Goal: Task Accomplishment & Management: Use online tool/utility

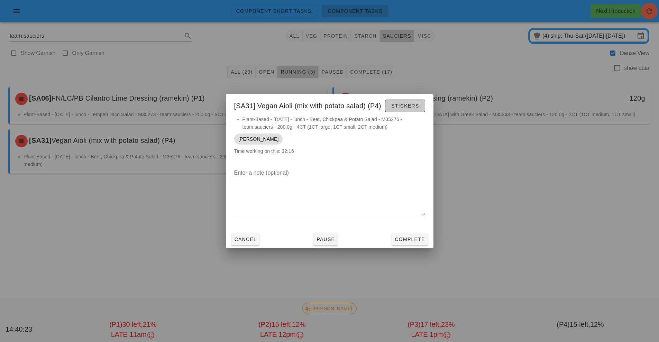
click at [410, 111] on button "Stickers" at bounding box center [405, 106] width 40 height 12
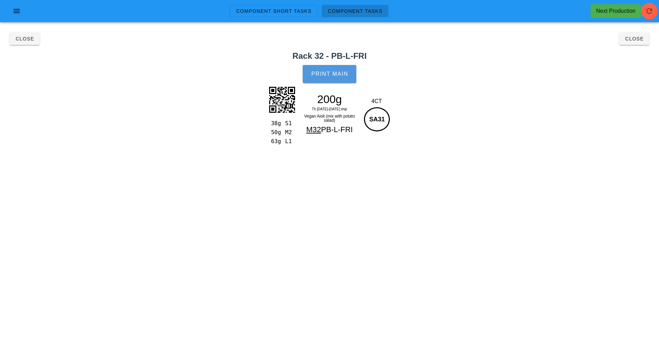
click at [341, 73] on span "Print Main" at bounding box center [329, 74] width 37 height 6
click at [646, 37] on button "Close" at bounding box center [634, 38] width 30 height 12
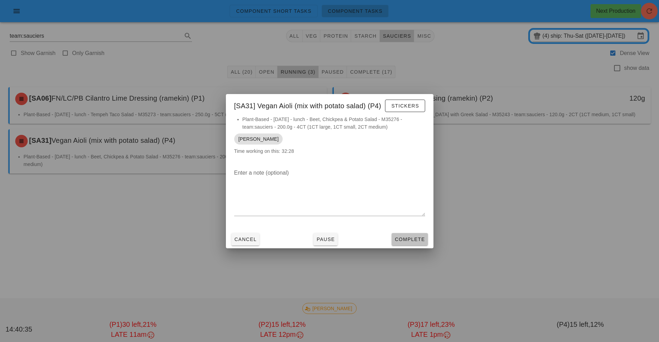
click at [427, 244] on button "Complete" at bounding box center [409, 239] width 36 height 12
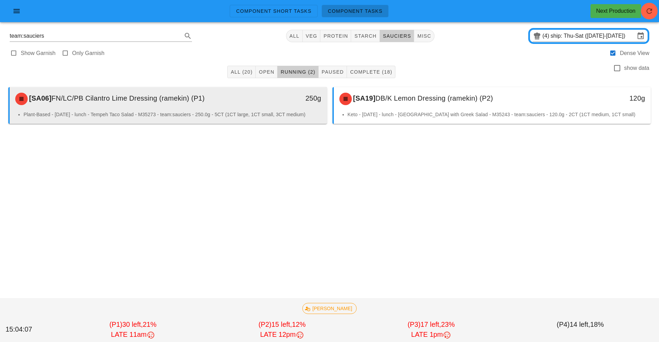
click at [286, 103] on div "250g" at bounding box center [286, 98] width 70 height 11
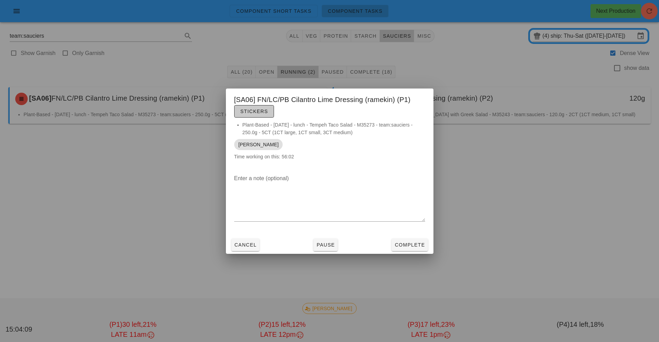
click at [259, 112] on span "Stickers" at bounding box center [254, 112] width 28 height 6
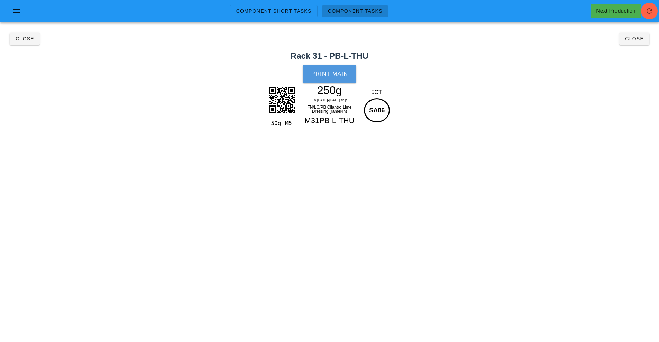
click at [329, 71] on span "Print Main" at bounding box center [329, 74] width 37 height 6
click at [22, 37] on span "Close" at bounding box center [24, 39] width 19 height 6
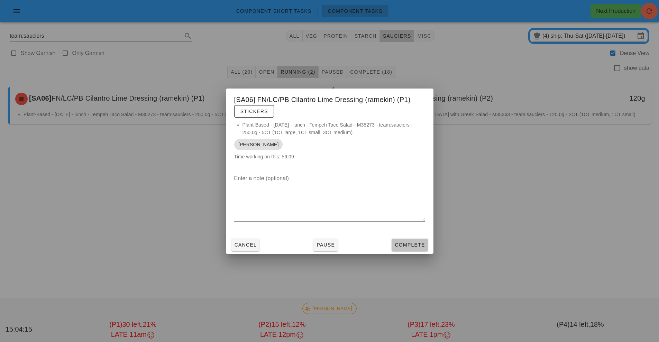
click at [408, 242] on span "Complete" at bounding box center [409, 245] width 30 height 6
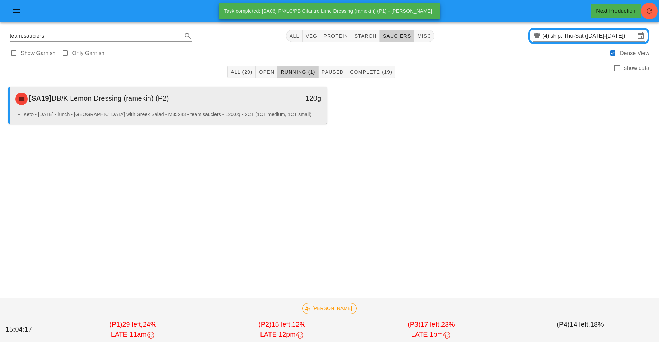
click at [196, 107] on div "[SA19] DB/K Lemon Dressing (ramekin) (P2)" at bounding box center [128, 99] width 235 height 21
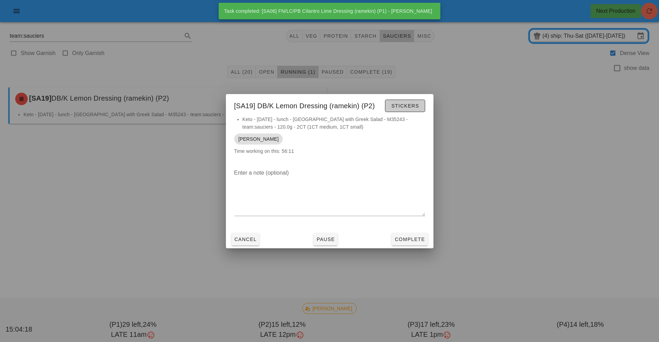
click at [406, 105] on span "Stickers" at bounding box center [405, 106] width 28 height 6
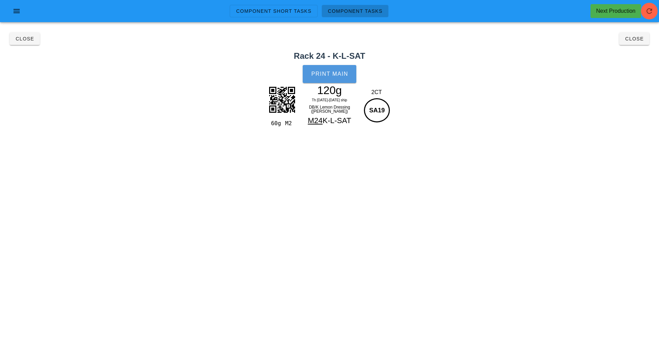
click at [326, 73] on span "Print Main" at bounding box center [329, 74] width 37 height 6
click at [29, 39] on span "Close" at bounding box center [24, 39] width 19 height 6
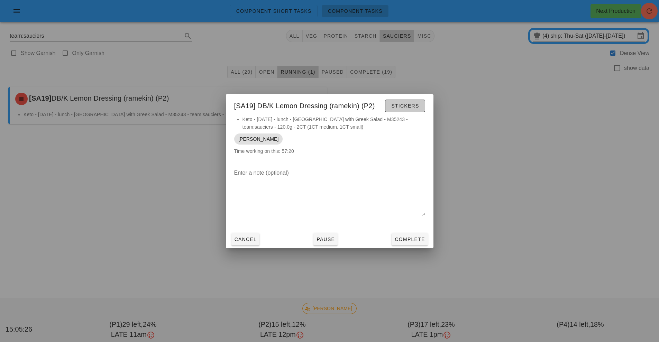
click at [403, 107] on span "Stickers" at bounding box center [405, 106] width 28 height 6
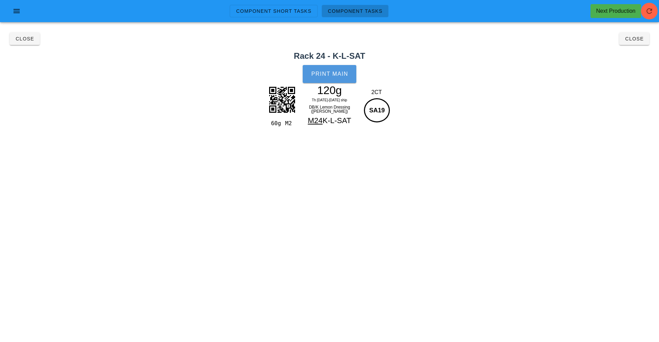
click at [329, 77] on button "Print Main" at bounding box center [329, 74] width 53 height 18
click at [19, 33] on button "Close" at bounding box center [25, 38] width 30 height 12
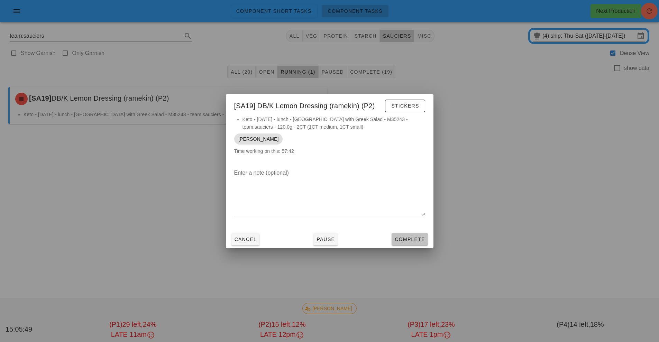
click at [412, 234] on button "Complete" at bounding box center [409, 239] width 36 height 12
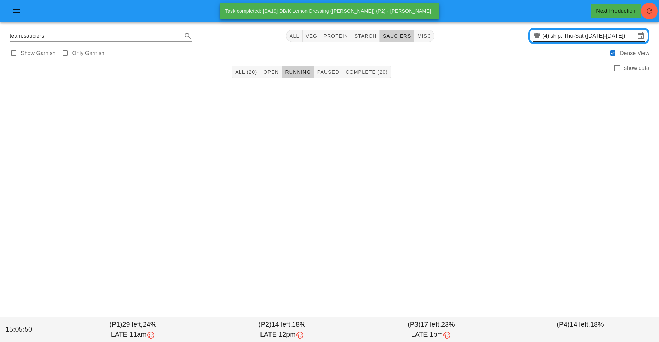
click at [588, 33] on input "ship: Thu-Sat ([DATE]-[DATE])" at bounding box center [592, 35] width 84 height 11
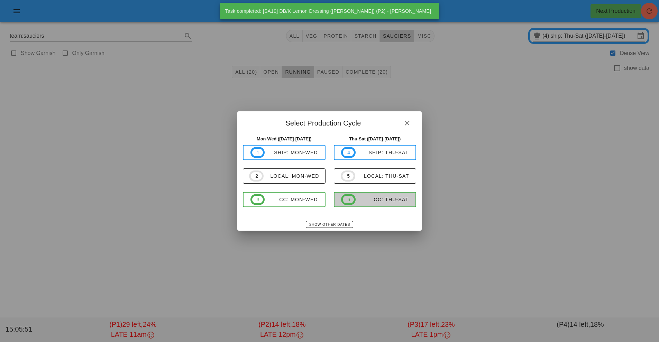
click at [365, 202] on div "CC: Thu-Sat" at bounding box center [381, 200] width 53 height 6
type input "CC: Thu-Sat ([DATE]-[DATE])"
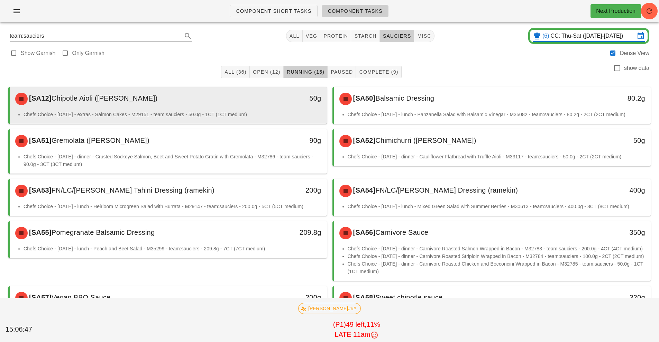
click at [256, 115] on li "Chefs Choice - [DATE] - extras - Salmon Cakes - M29151 - team:sauciers - 50.0g …" at bounding box center [173, 115] width 298 height 8
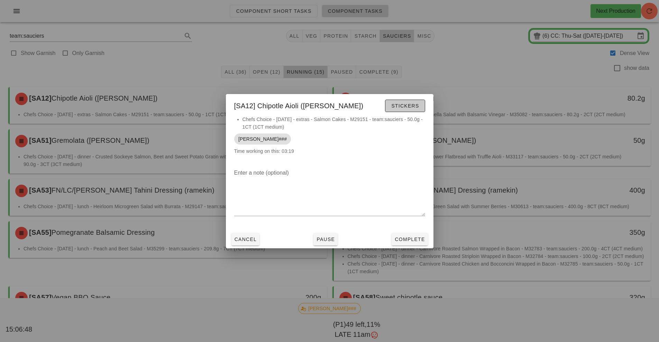
click at [409, 106] on span "Stickers" at bounding box center [405, 106] width 28 height 6
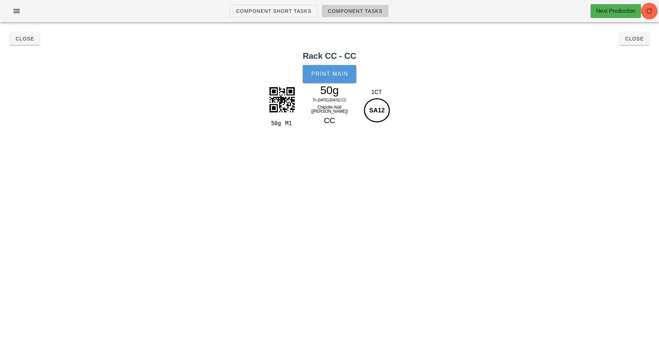
click at [333, 82] on button "Print Main" at bounding box center [329, 74] width 53 height 18
click at [25, 45] on button "Close" at bounding box center [25, 38] width 30 height 12
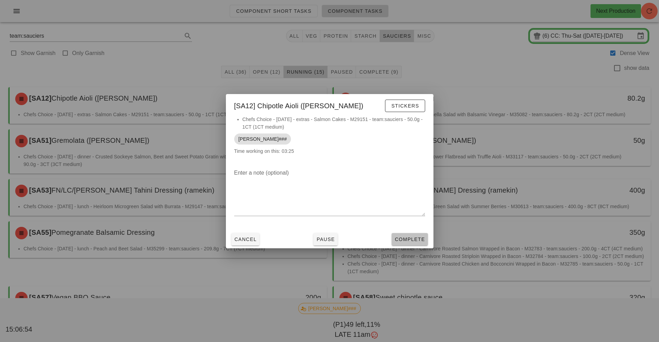
click at [415, 234] on button "Complete" at bounding box center [409, 239] width 36 height 12
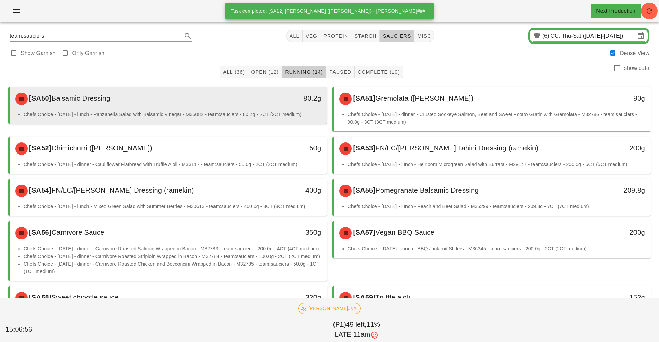
click at [252, 109] on div "80.2g" at bounding box center [285, 99] width 78 height 21
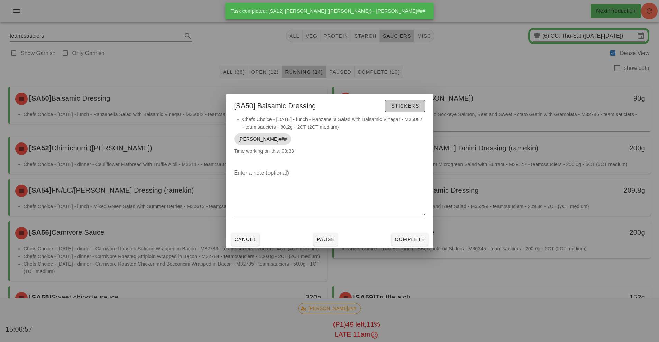
click at [413, 106] on span "Stickers" at bounding box center [405, 106] width 28 height 6
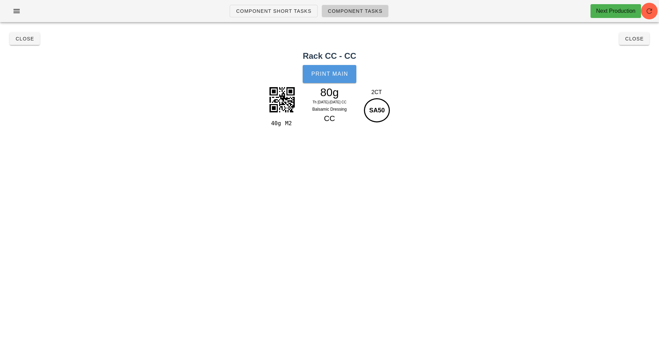
click at [338, 79] on button "Print Main" at bounding box center [329, 74] width 53 height 18
click at [24, 44] on button "Close" at bounding box center [25, 38] width 30 height 12
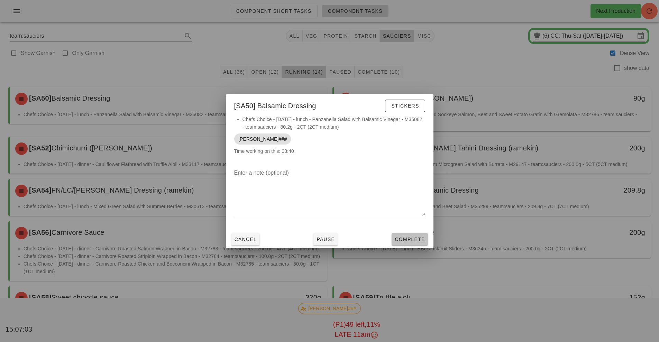
click at [414, 238] on span "Complete" at bounding box center [409, 239] width 30 height 6
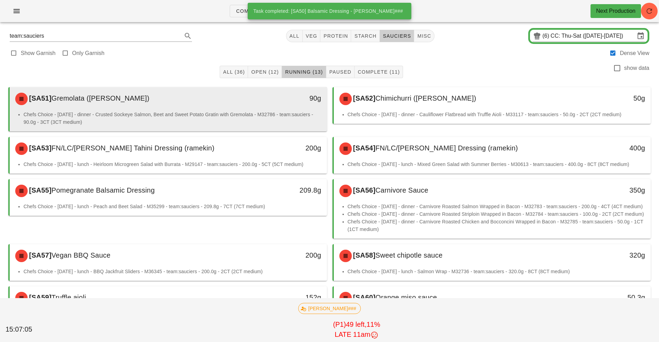
click at [214, 103] on div "[SA51] Gremolata (ramekin)" at bounding box center [128, 99] width 235 height 21
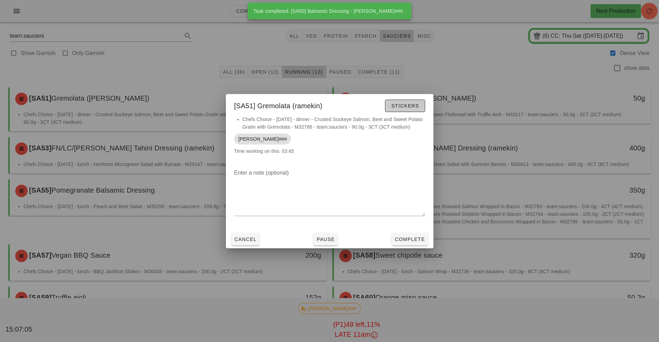
click at [408, 111] on button "Stickers" at bounding box center [405, 106] width 40 height 12
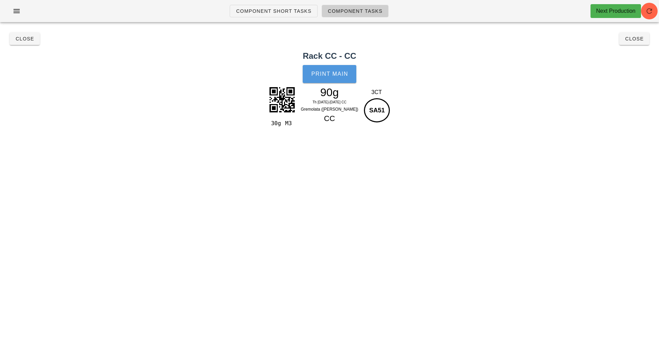
click at [329, 73] on span "Print Main" at bounding box center [329, 74] width 37 height 6
click at [22, 43] on button "Close" at bounding box center [25, 38] width 30 height 12
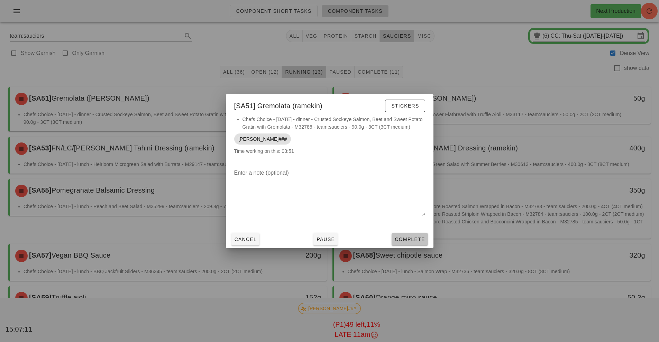
click at [413, 239] on span "Complete" at bounding box center [409, 239] width 30 height 6
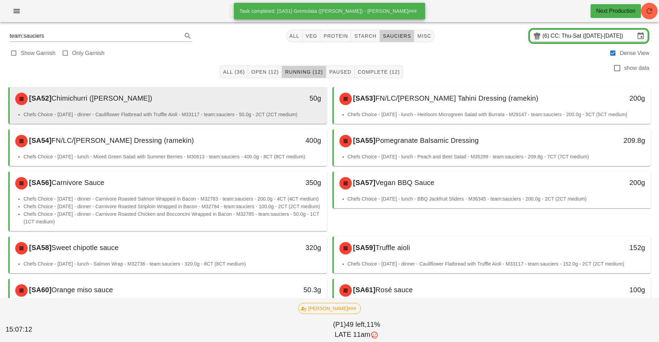
click at [239, 111] on li "Chefs Choice - [DATE] - dinner - Cauliflower Flatbread with Truffle Aioli - M33…" at bounding box center [173, 115] width 298 height 8
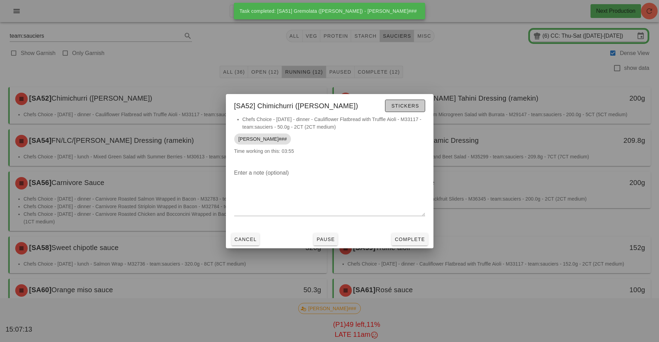
click at [412, 111] on button "Stickers" at bounding box center [405, 106] width 40 height 12
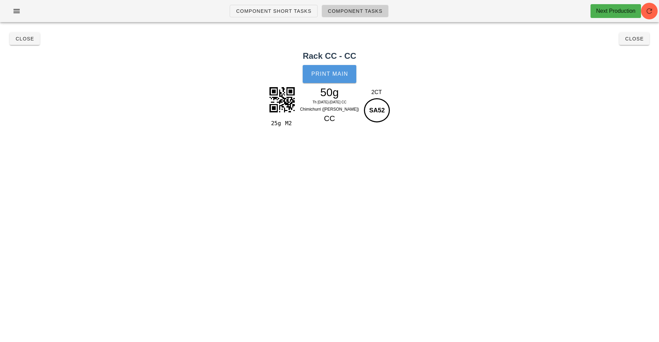
click at [326, 81] on button "Print Main" at bounding box center [329, 74] width 53 height 18
click at [32, 36] on button "Close" at bounding box center [25, 38] width 30 height 12
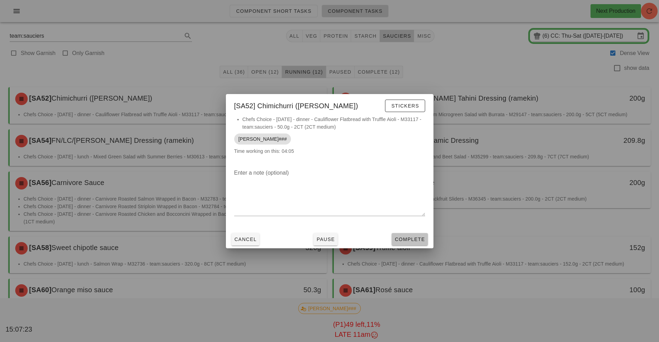
click at [405, 234] on button "Complete" at bounding box center [409, 239] width 36 height 12
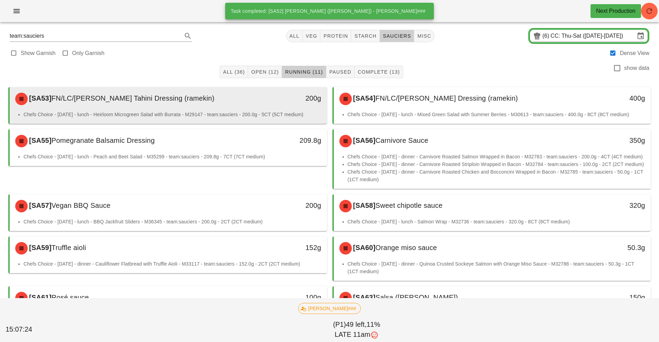
click at [220, 107] on div "[SA53] FN/LC/[PERSON_NAME] Tahini Dressing ([PERSON_NAME])" at bounding box center [128, 99] width 235 height 21
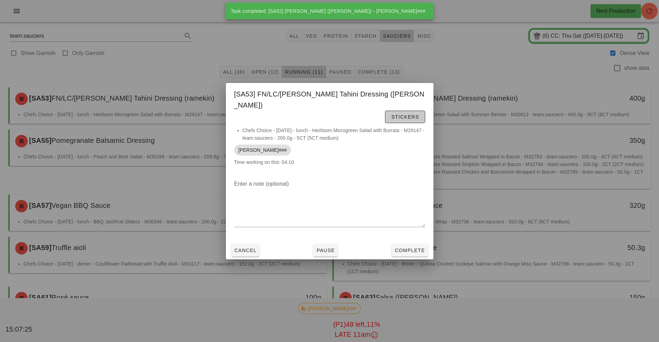
click at [385, 115] on button "Stickers" at bounding box center [405, 117] width 40 height 12
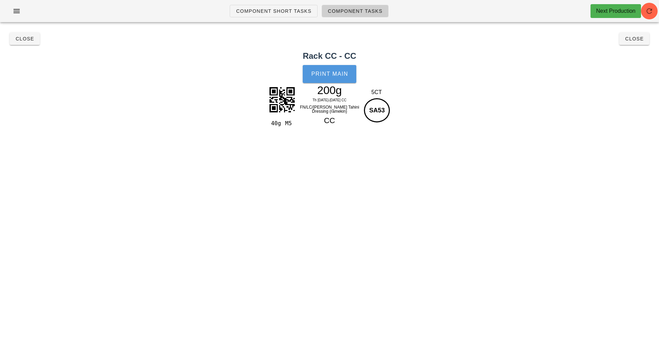
click at [334, 76] on span "Print Main" at bounding box center [329, 74] width 37 height 6
click at [29, 40] on span "Close" at bounding box center [24, 39] width 19 height 6
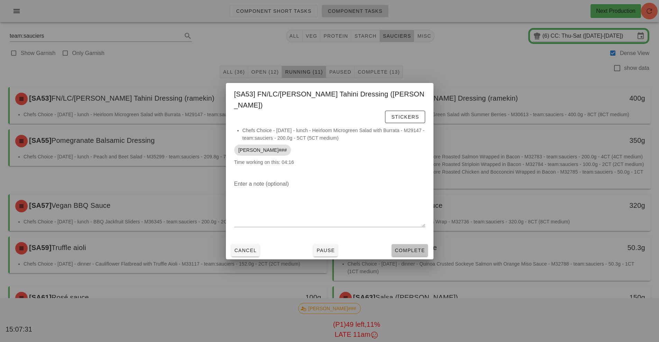
click at [405, 248] on span "Complete" at bounding box center [409, 251] width 30 height 6
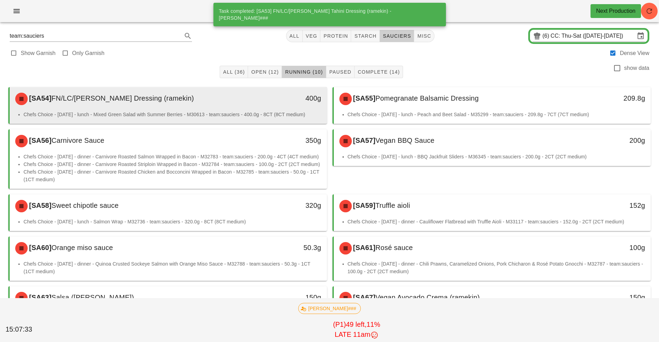
click at [246, 106] on div "400g" at bounding box center [285, 99] width 78 height 21
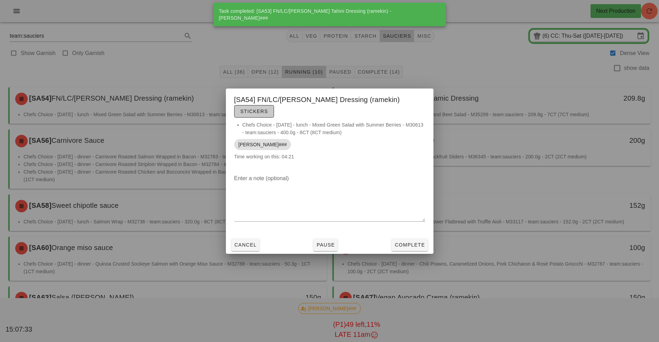
click at [274, 110] on button "Stickers" at bounding box center [254, 111] width 40 height 12
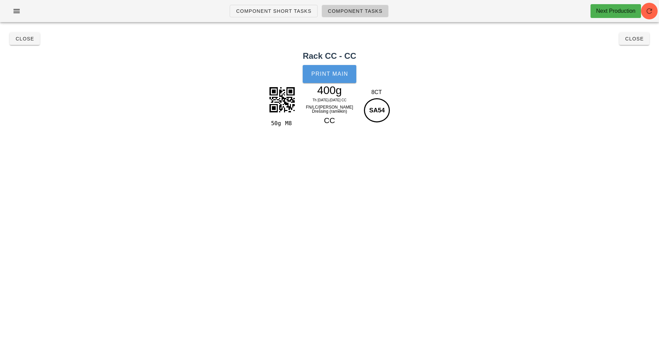
click at [328, 74] on span "Print Main" at bounding box center [329, 74] width 37 height 6
click at [20, 36] on span "Close" at bounding box center [24, 39] width 19 height 6
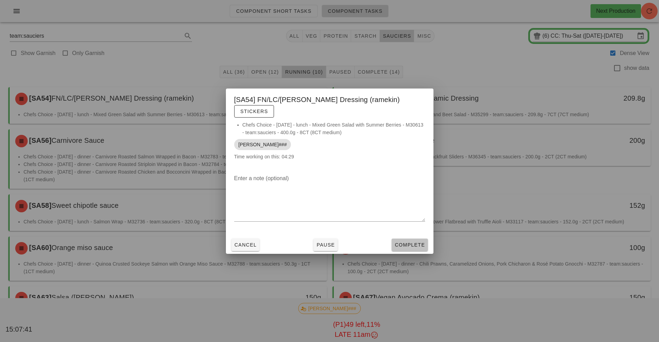
click at [404, 242] on span "Complete" at bounding box center [409, 245] width 30 height 6
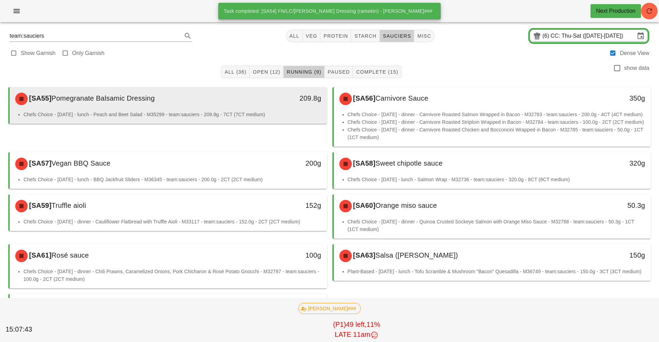
click at [234, 108] on div "[SA55] Pomegranate Balsamic Dressing" at bounding box center [128, 99] width 235 height 21
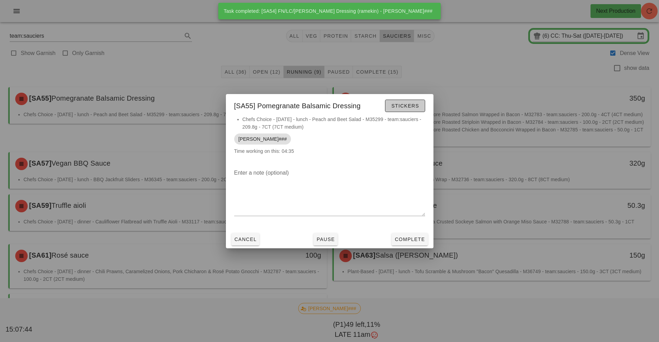
click at [412, 106] on span "Stickers" at bounding box center [405, 106] width 28 height 6
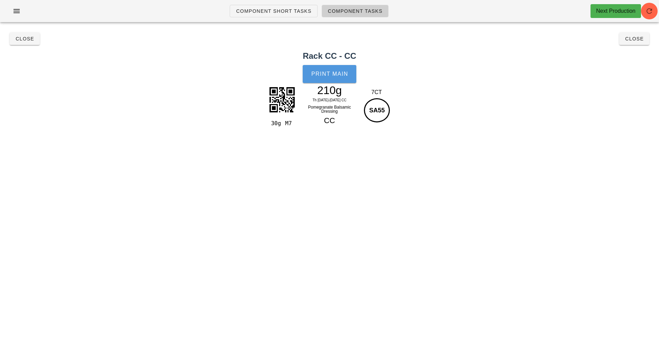
click at [335, 74] on span "Print Main" at bounding box center [329, 74] width 37 height 6
click at [24, 38] on span "Close" at bounding box center [24, 39] width 19 height 6
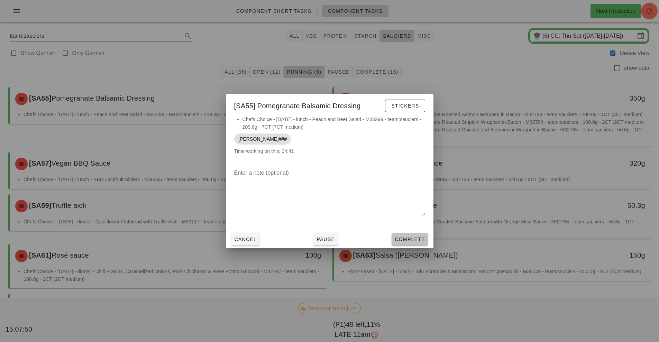
click at [417, 239] on span "Complete" at bounding box center [409, 239] width 30 height 6
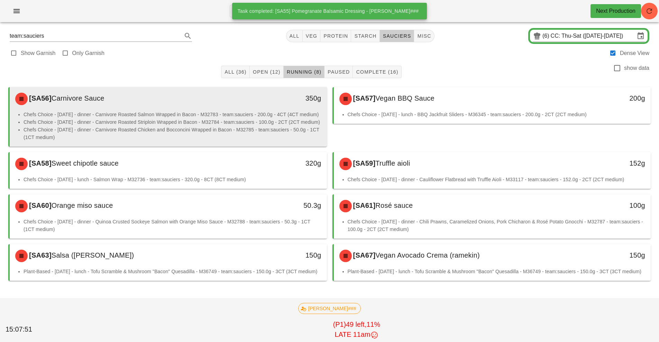
click at [262, 110] on div "[SA56] Carnivore Sauce 350g" at bounding box center [168, 99] width 317 height 24
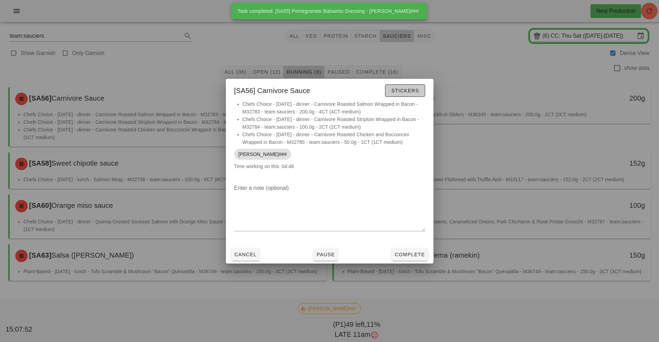
click at [405, 86] on button "Stickers" at bounding box center [405, 90] width 40 height 12
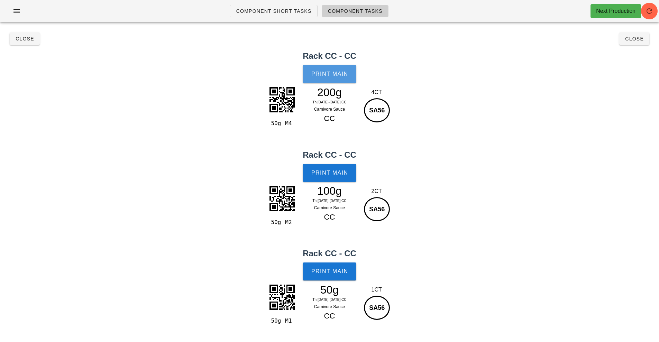
click at [332, 77] on button "Print Main" at bounding box center [329, 74] width 53 height 18
click at [14, 42] on button "Close" at bounding box center [25, 38] width 30 height 12
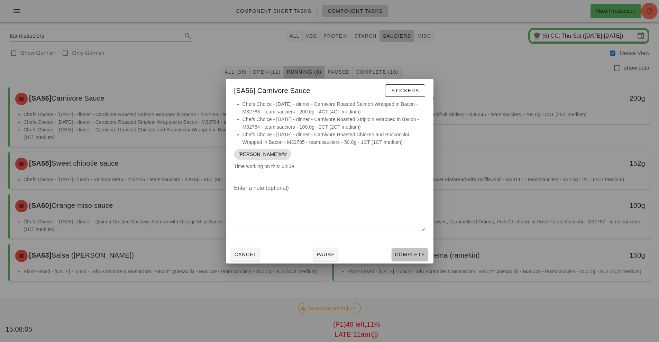
click at [410, 256] on span "Complete" at bounding box center [409, 255] width 30 height 6
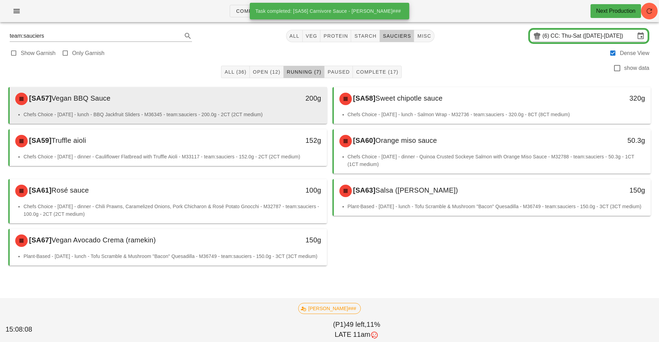
click at [271, 105] on div "200g" at bounding box center [285, 99] width 78 height 21
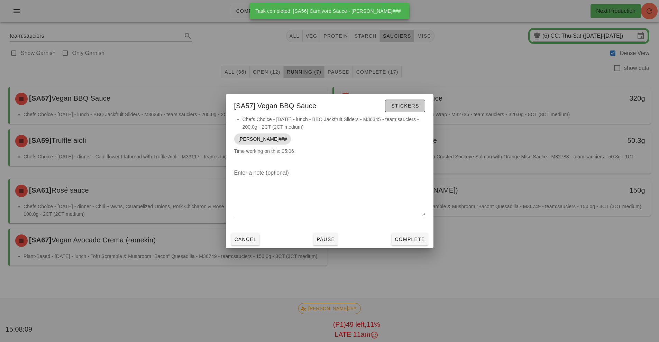
click at [406, 105] on span "Stickers" at bounding box center [405, 106] width 28 height 6
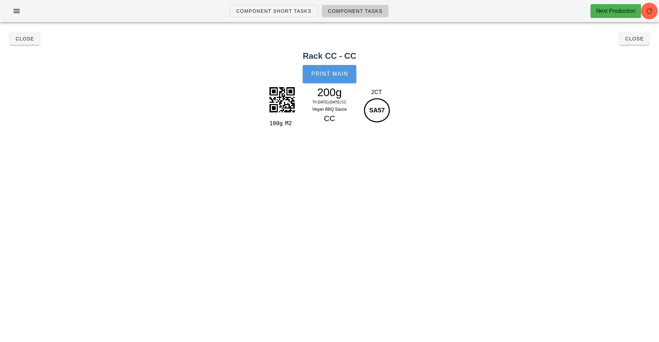
click at [333, 80] on button "Print Main" at bounding box center [329, 74] width 53 height 18
click at [29, 44] on button "Close" at bounding box center [25, 38] width 30 height 12
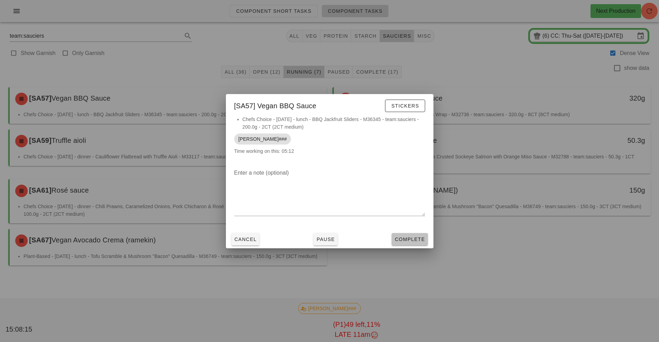
click at [414, 244] on button "Complete" at bounding box center [409, 239] width 36 height 12
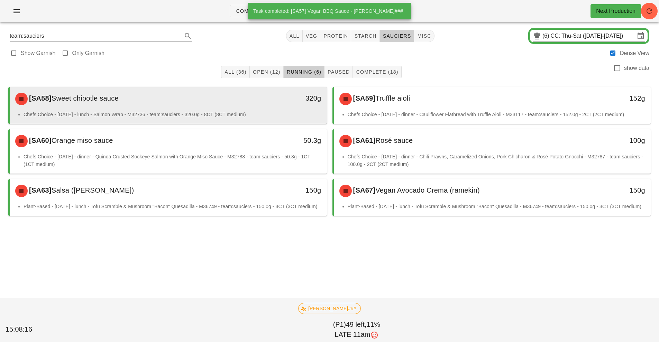
click at [230, 107] on div "[SA58] Sweet chipotle sauce" at bounding box center [128, 99] width 235 height 21
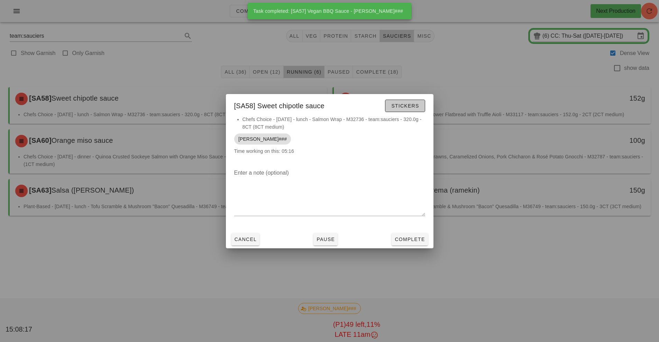
click at [403, 106] on span "Stickers" at bounding box center [405, 106] width 28 height 6
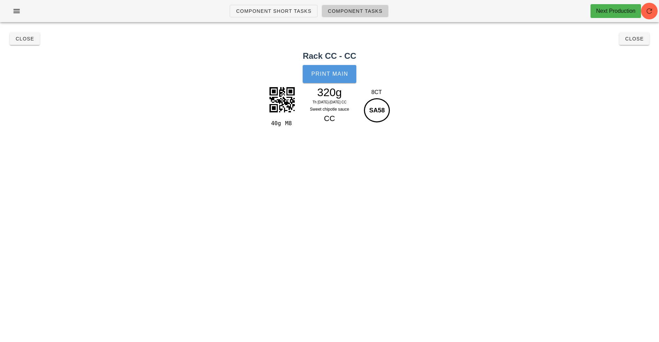
click at [322, 73] on span "Print Main" at bounding box center [329, 74] width 37 height 6
click at [25, 44] on button "Close" at bounding box center [25, 38] width 30 height 12
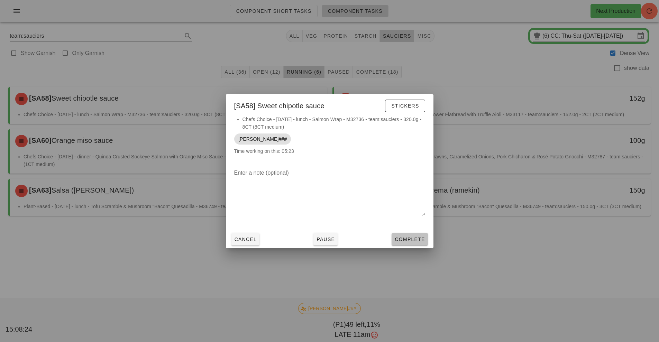
click at [409, 243] on button "Complete" at bounding box center [409, 239] width 36 height 12
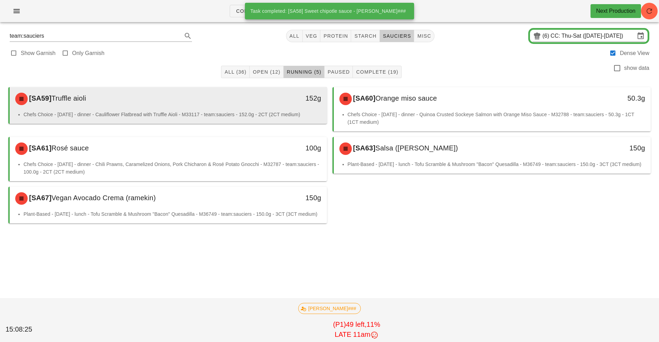
click at [213, 107] on div "[SA59] Truffle aioli" at bounding box center [128, 99] width 235 height 21
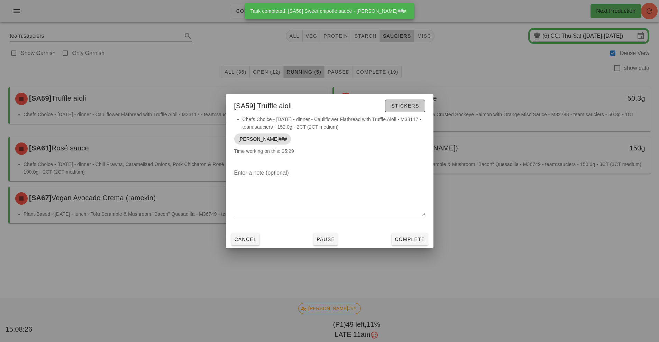
click at [407, 105] on span "Stickers" at bounding box center [405, 106] width 28 height 6
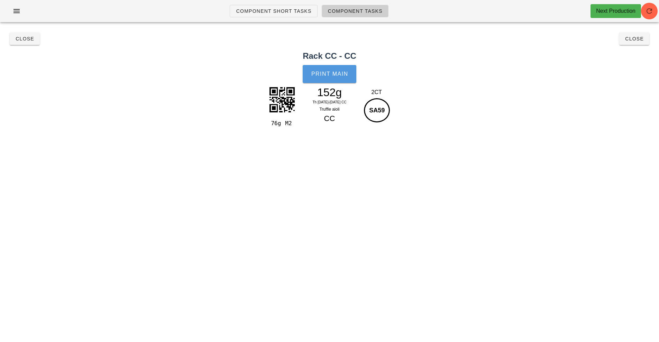
click at [327, 72] on span "Print Main" at bounding box center [329, 74] width 37 height 6
click at [26, 44] on button "Close" at bounding box center [25, 38] width 30 height 12
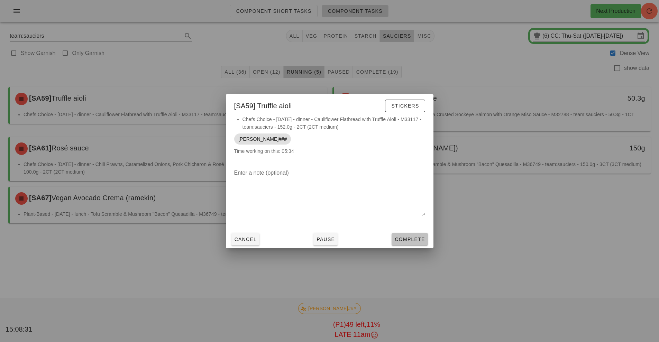
click at [424, 241] on span "Complete" at bounding box center [409, 239] width 30 height 6
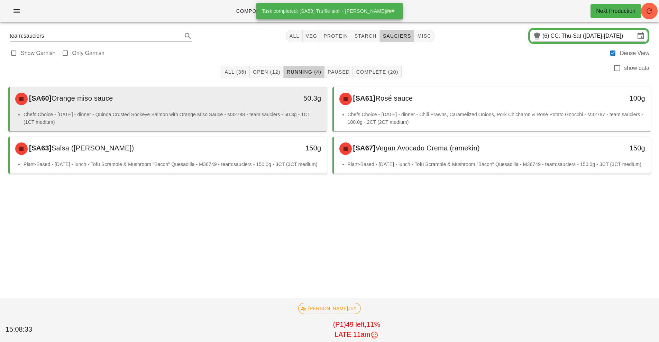
click at [213, 112] on li "Chefs Choice - [DATE] - dinner - Quinoa Crusted Sockeye Salmon with Orange Miso…" at bounding box center [173, 118] width 298 height 15
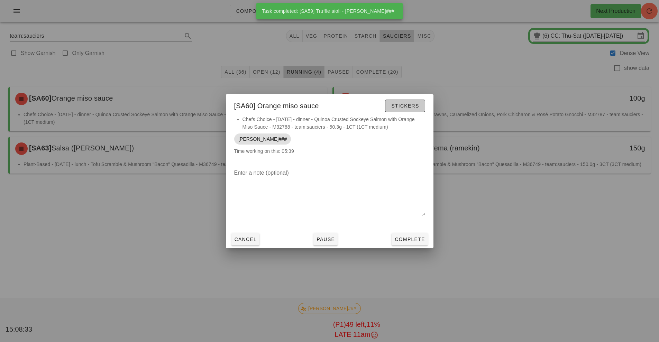
click at [407, 106] on span "Stickers" at bounding box center [405, 106] width 28 height 6
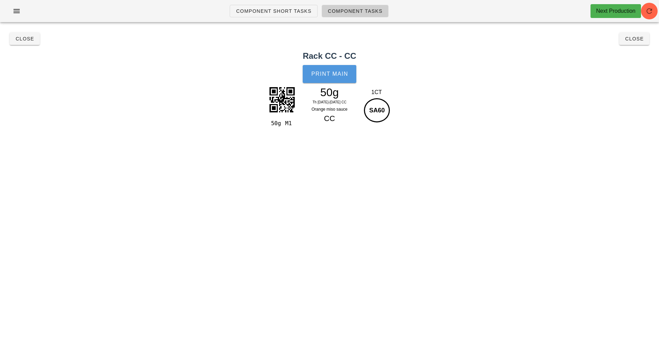
click at [333, 77] on button "Print Main" at bounding box center [329, 74] width 53 height 18
click at [22, 42] on button "Close" at bounding box center [25, 38] width 30 height 12
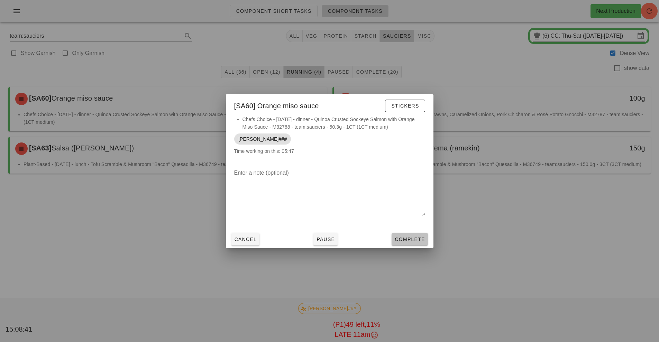
click at [410, 236] on span "Complete" at bounding box center [409, 239] width 30 height 6
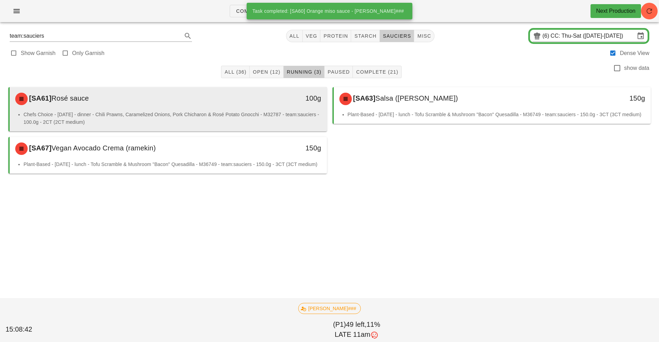
click at [244, 116] on li "Chefs Choice - [DATE] - dinner - Chili Prawns, Caramelized Onions, Pork Chichar…" at bounding box center [173, 118] width 298 height 15
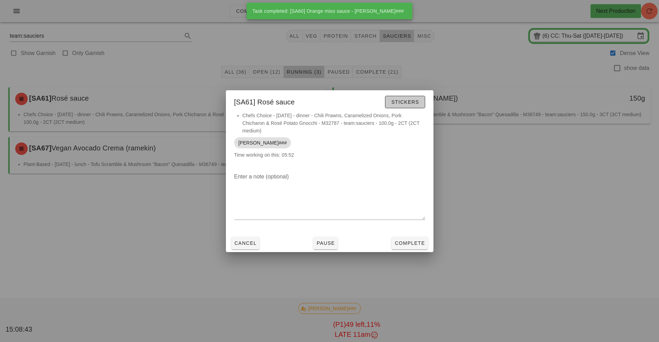
click at [404, 102] on span "Stickers" at bounding box center [405, 102] width 28 height 6
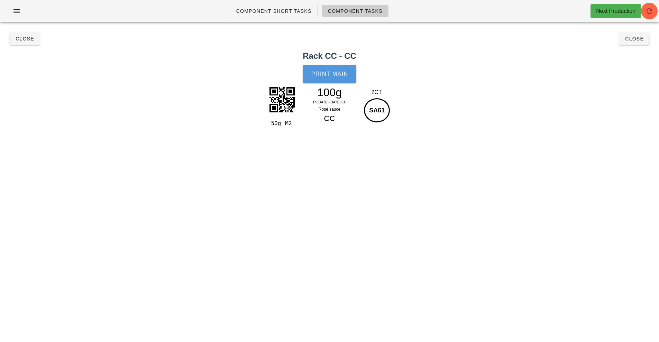
click at [331, 75] on span "Print Main" at bounding box center [329, 74] width 37 height 6
click at [25, 38] on span "Close" at bounding box center [24, 39] width 19 height 6
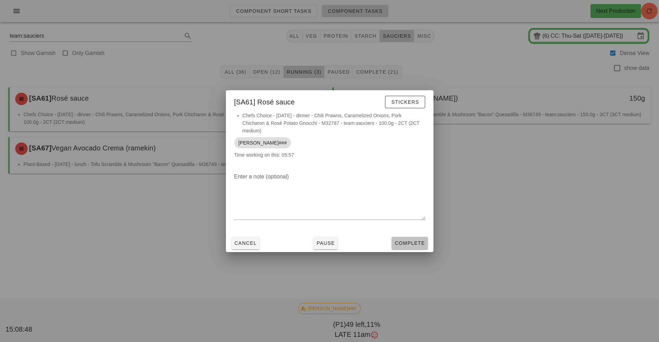
click at [413, 245] on span "Complete" at bounding box center [409, 243] width 30 height 6
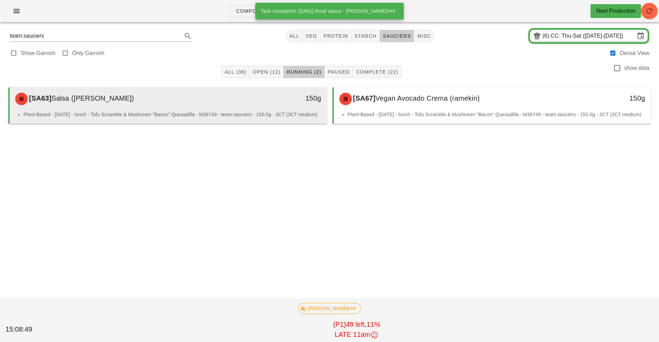
click at [216, 105] on div "[SA63] Salsa ([PERSON_NAME])" at bounding box center [128, 99] width 235 height 21
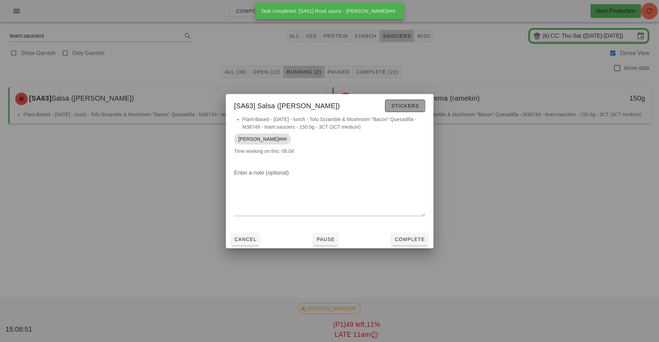
click at [416, 104] on span "Stickers" at bounding box center [405, 106] width 28 height 6
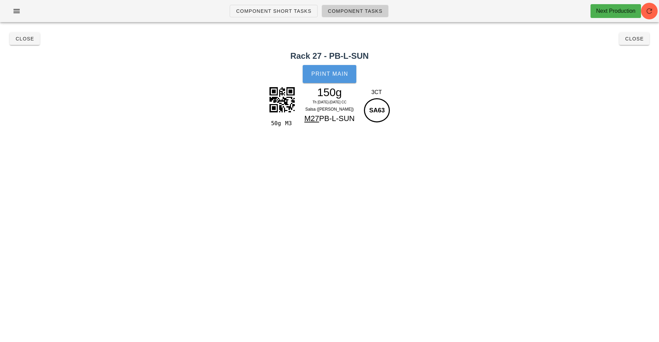
click at [320, 79] on button "Print Main" at bounding box center [329, 74] width 53 height 18
click at [26, 42] on button "Close" at bounding box center [25, 38] width 30 height 12
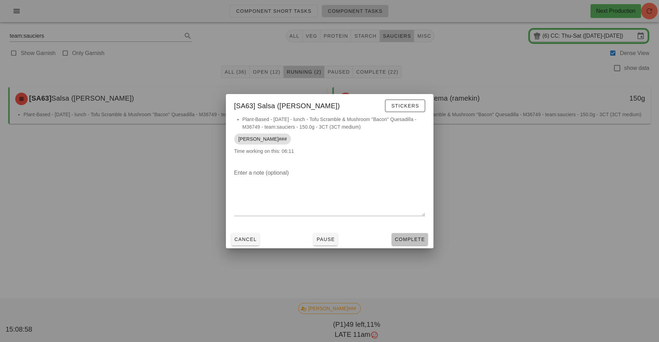
click at [411, 236] on span "Complete" at bounding box center [409, 239] width 30 height 6
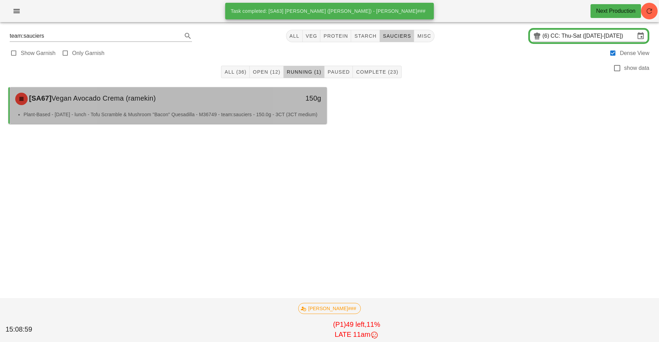
click at [246, 106] on div "[SA67] Vegan Avocado Crema ([PERSON_NAME])" at bounding box center [128, 99] width 235 height 21
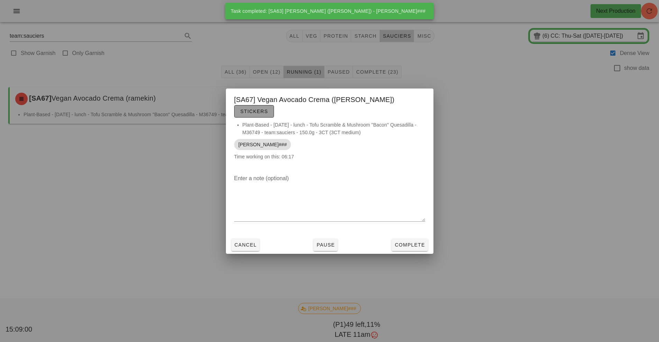
click at [268, 109] on span "Stickers" at bounding box center [254, 112] width 28 height 6
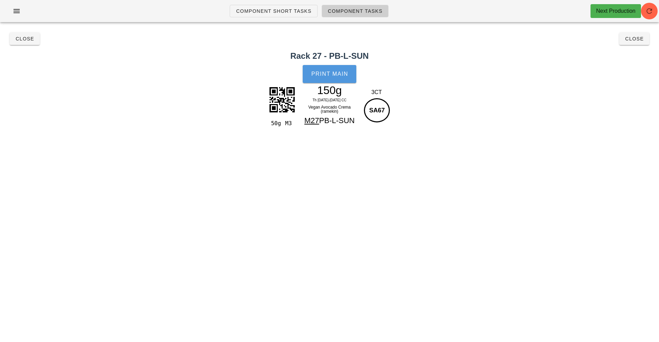
click at [342, 75] on span "Print Main" at bounding box center [329, 74] width 37 height 6
click at [21, 41] on span "Close" at bounding box center [24, 39] width 19 height 6
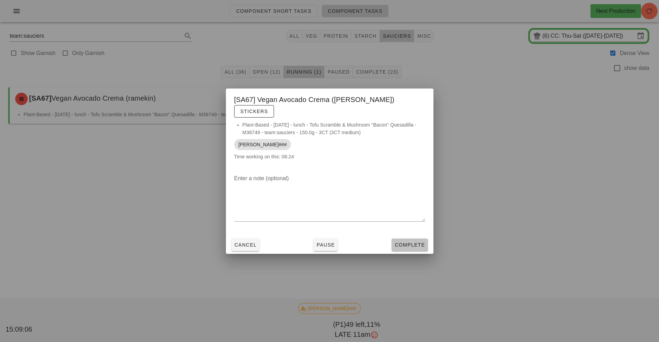
click at [406, 239] on button "Complete" at bounding box center [409, 245] width 36 height 12
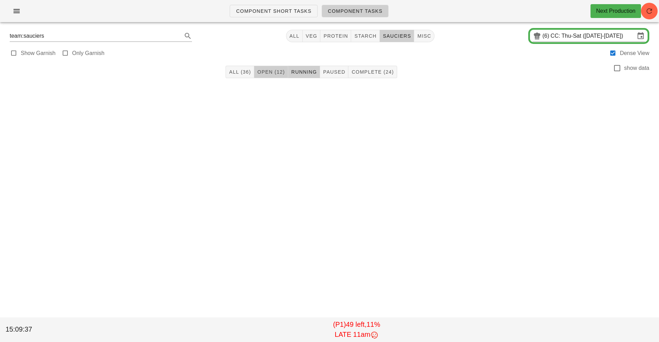
click at [269, 73] on span "Open (12)" at bounding box center [271, 72] width 28 height 6
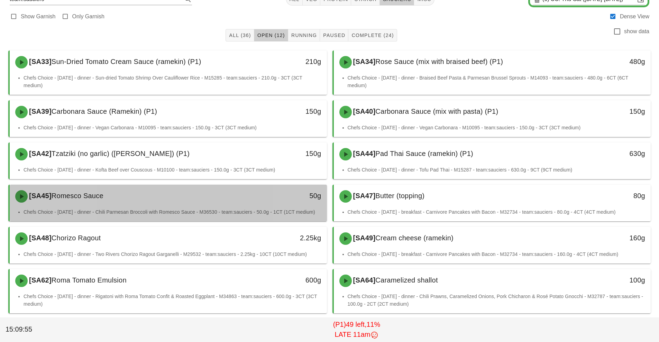
scroll to position [58, 0]
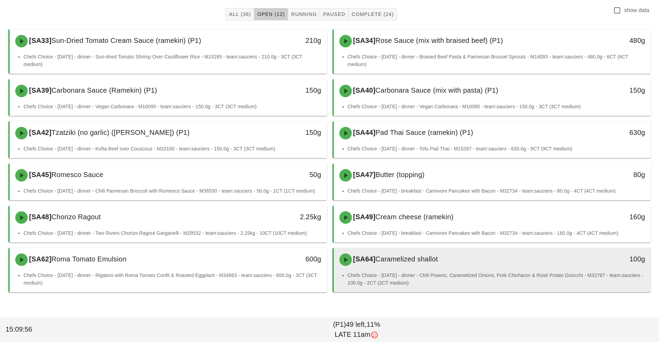
click at [406, 269] on div "[SA64] Caramelized shallot" at bounding box center [452, 259] width 235 height 21
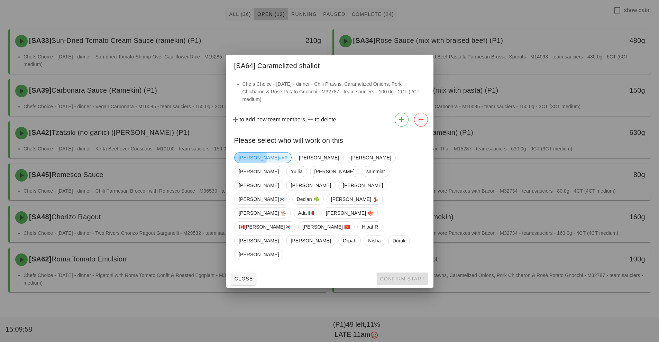
click at [247, 163] on span "[PERSON_NAME]###" at bounding box center [263, 157] width 48 height 10
click at [401, 276] on span "Confirm Start" at bounding box center [401, 279] width 45 height 6
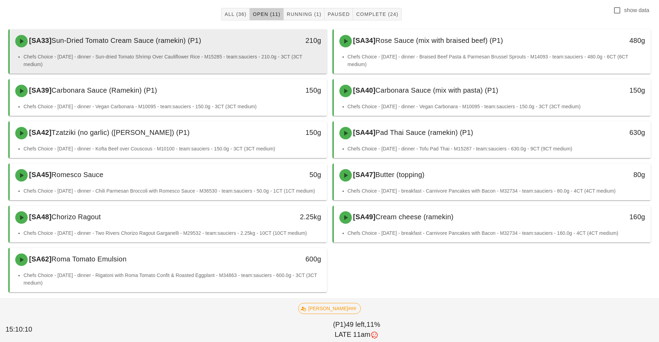
click at [236, 63] on li "Chefs Choice - [DATE] - dinner - Sun-dried Tomato Shrimp Over Cauliflower Rice …" at bounding box center [173, 60] width 298 height 15
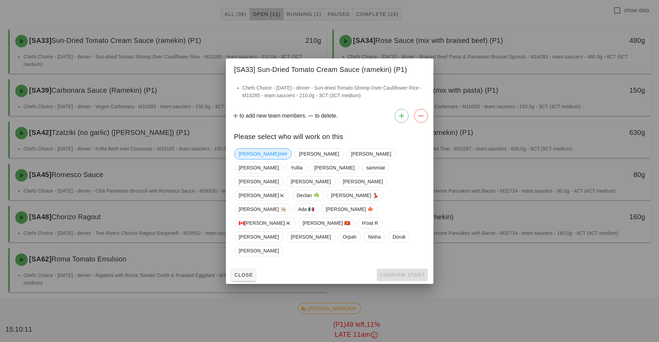
click at [250, 159] on span "[PERSON_NAME]###" at bounding box center [263, 154] width 48 height 10
click at [400, 272] on span "Confirm Start" at bounding box center [401, 275] width 45 height 6
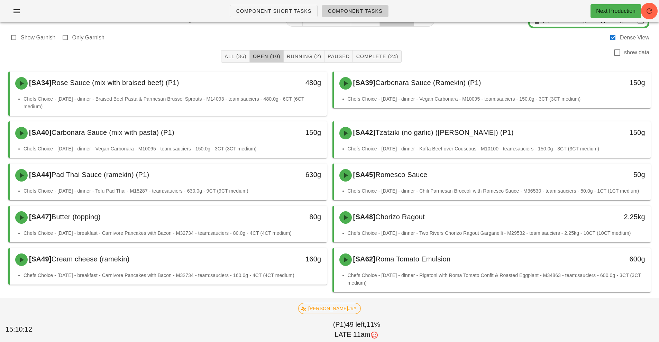
scroll to position [16, 0]
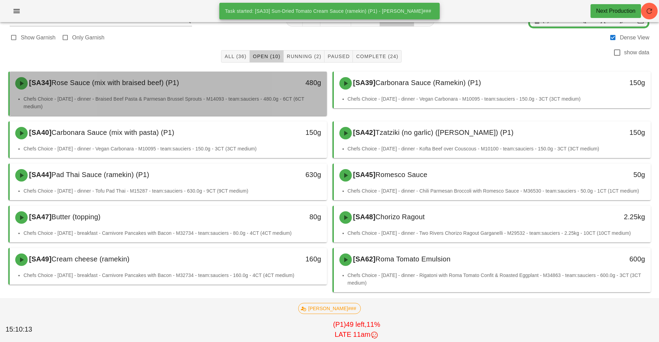
click at [207, 84] on div "[SA34] Rose Sauce (mix with braised beef) (P1)" at bounding box center [128, 83] width 235 height 21
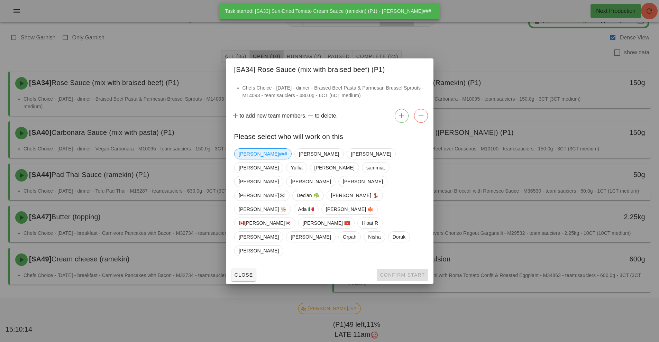
click at [251, 159] on span "[PERSON_NAME]###" at bounding box center [263, 154] width 48 height 10
click at [395, 272] on span "Confirm Start" at bounding box center [401, 275] width 45 height 6
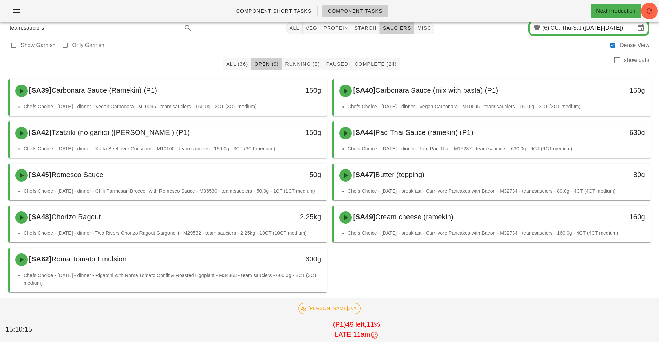
scroll to position [8, 0]
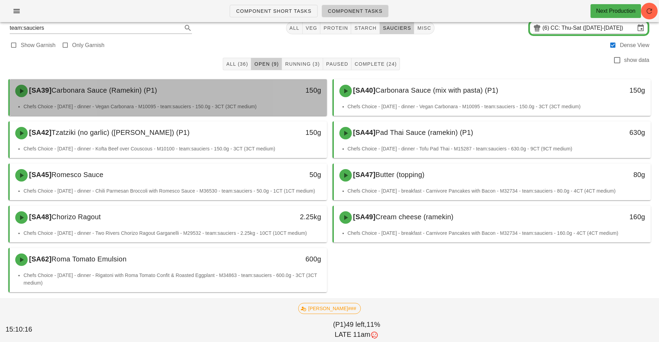
click at [198, 95] on div "[SA39] Carbonara Sauce (Ramekin) (P1)" at bounding box center [128, 91] width 235 height 21
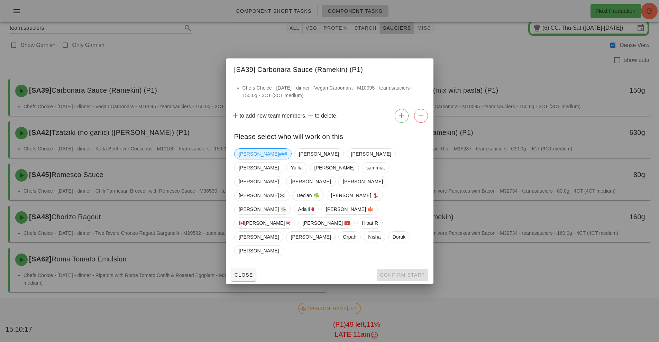
click at [248, 159] on span "[PERSON_NAME]###" at bounding box center [263, 154] width 48 height 10
click at [392, 272] on span "Confirm Start" at bounding box center [401, 275] width 45 height 6
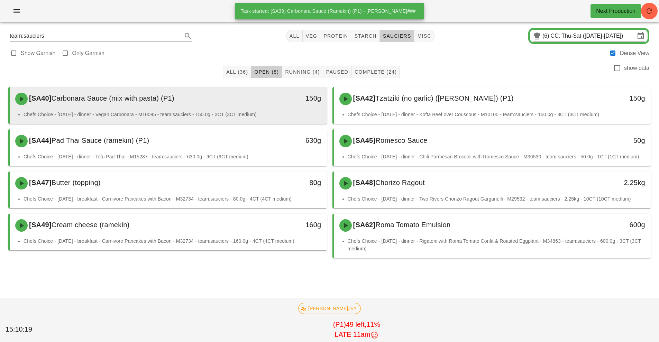
click at [203, 103] on div "[SA40] Carbonara Sauce (mix with pasta) (P1)" at bounding box center [128, 99] width 235 height 21
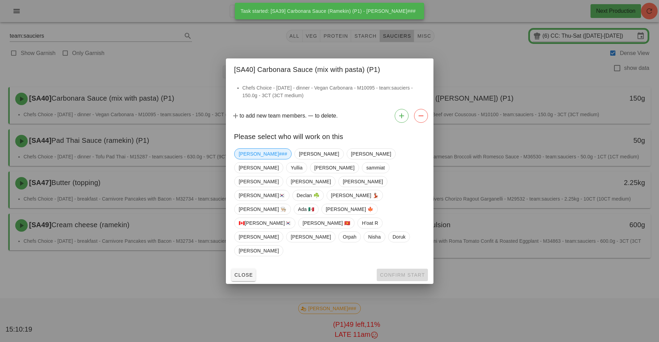
click at [246, 159] on span "[PERSON_NAME]###" at bounding box center [263, 154] width 48 height 10
click at [401, 269] on button "Confirm Start" at bounding box center [401, 275] width 51 height 12
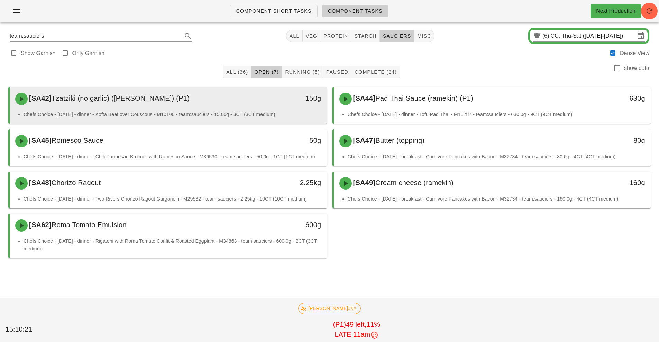
click at [222, 107] on div "[SA42] Tzatziki (no garlic) (ramekin) (P1)" at bounding box center [128, 99] width 235 height 21
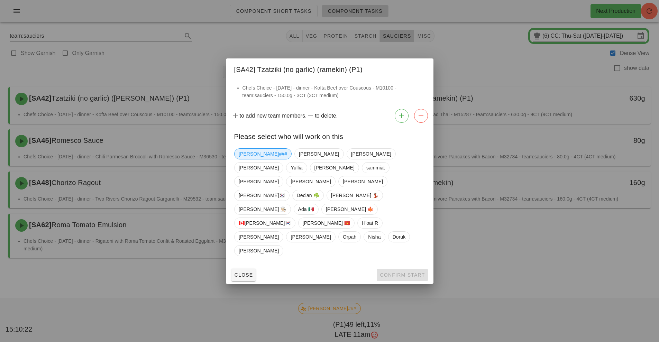
click at [245, 159] on span "[PERSON_NAME]###" at bounding box center [263, 154] width 48 height 10
click at [407, 272] on span "Confirm Start" at bounding box center [401, 275] width 45 height 6
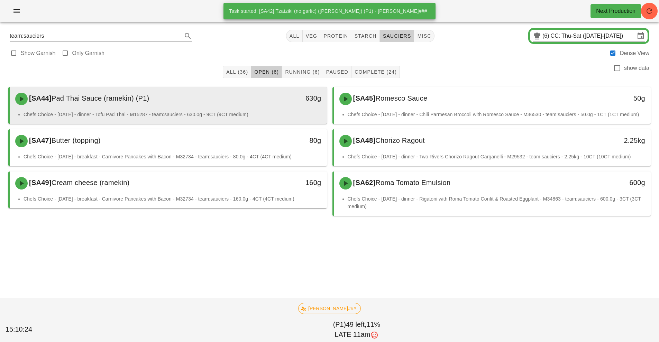
click at [213, 102] on div "[SA44] Pad Thai Sauce (ramekin) (P1)" at bounding box center [128, 99] width 235 height 21
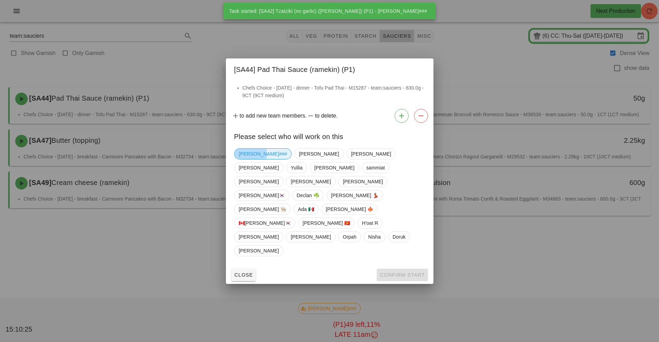
click at [248, 159] on span "[PERSON_NAME]###" at bounding box center [263, 154] width 48 height 10
click at [416, 272] on span "Confirm Start" at bounding box center [401, 275] width 45 height 6
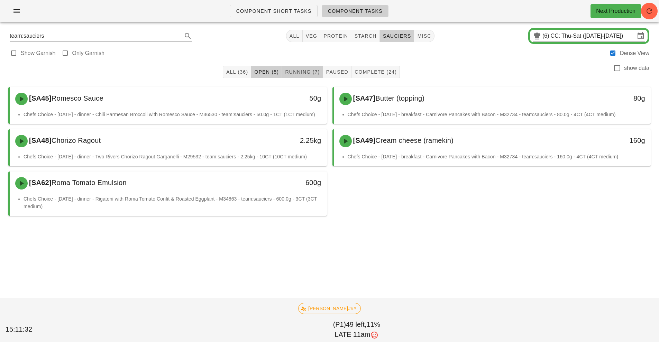
click at [305, 77] on button "Running (7)" at bounding box center [302, 72] width 41 height 12
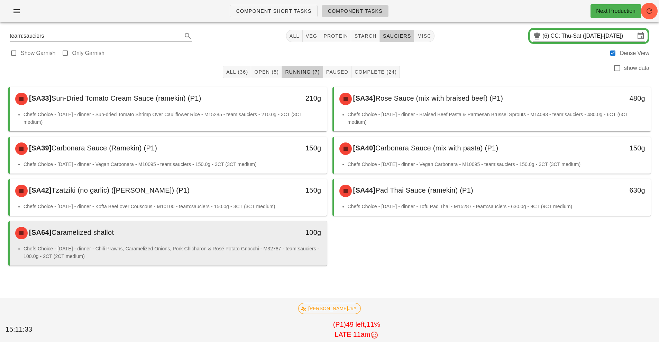
click at [304, 248] on li "Chefs Choice - [DATE] - dinner - Chili Prawns, Caramelized Onions, Pork Chichar…" at bounding box center [173, 252] width 298 height 15
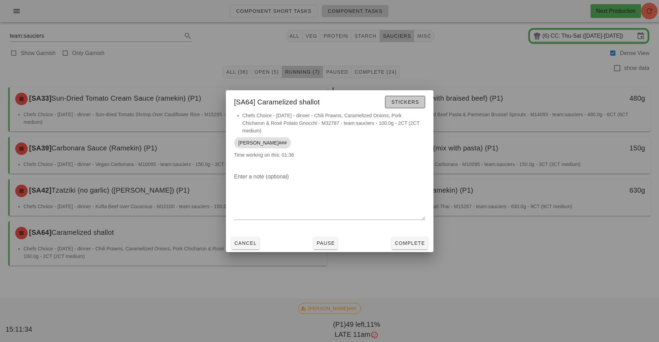
click at [409, 104] on span "Stickers" at bounding box center [405, 102] width 28 height 6
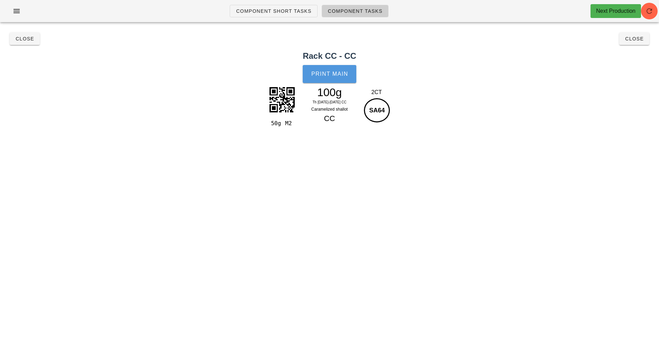
click at [334, 76] on span "Print Main" at bounding box center [329, 74] width 37 height 6
click at [22, 41] on span "Close" at bounding box center [24, 39] width 19 height 6
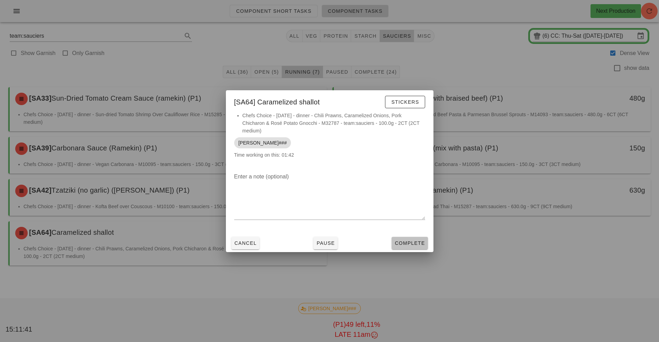
click at [414, 244] on span "Complete" at bounding box center [409, 243] width 30 height 6
